Goal: Navigation & Orientation: Go to known website

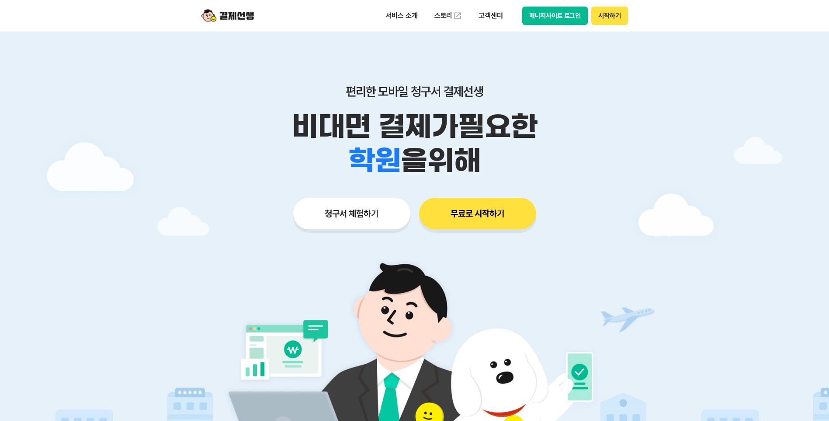
click at [544, 18] on button "매니저사이트 로그인" at bounding box center [555, 16] width 66 height 18
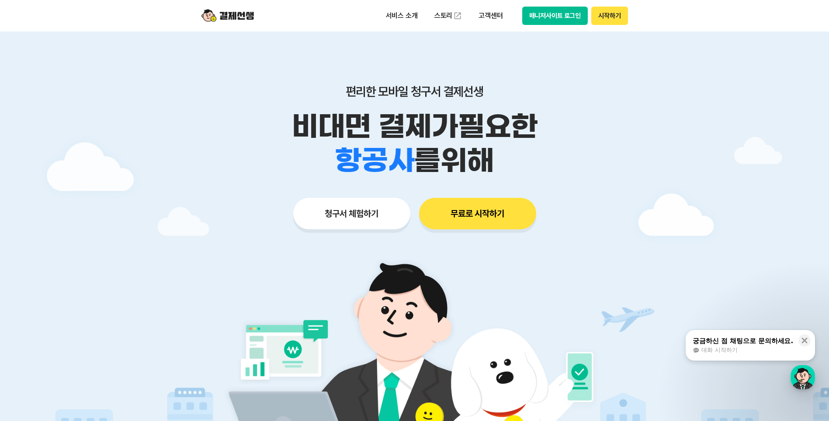
click at [538, 10] on button "매니저사이트 로그인" at bounding box center [555, 16] width 66 height 18
click at [536, 17] on button "매니저사이트 로그인" at bounding box center [555, 16] width 66 height 18
drag, startPoint x: 490, startPoint y: 147, endPoint x: 555, endPoint y: 14, distance: 147.8
click at [491, 146] on span "을 위해" at bounding box center [454, 160] width 80 height 34
click at [553, 8] on button "매니저사이트 로그인" at bounding box center [555, 16] width 66 height 18
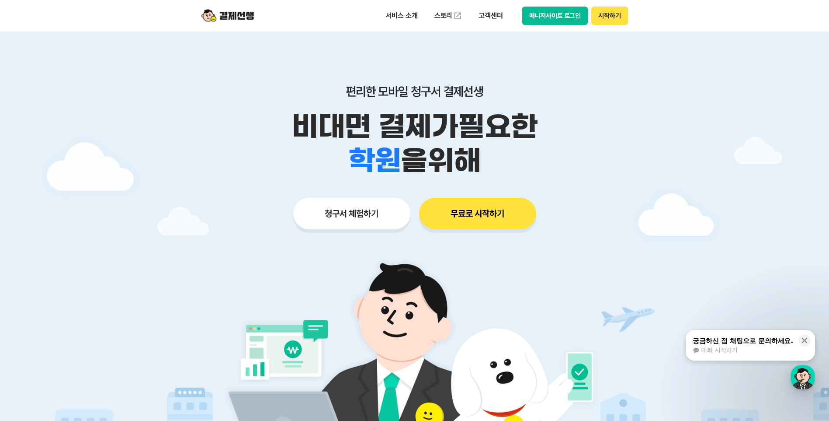
click at [538, 18] on button "매니저사이트 로그인" at bounding box center [555, 16] width 66 height 18
